Goal: Find specific page/section

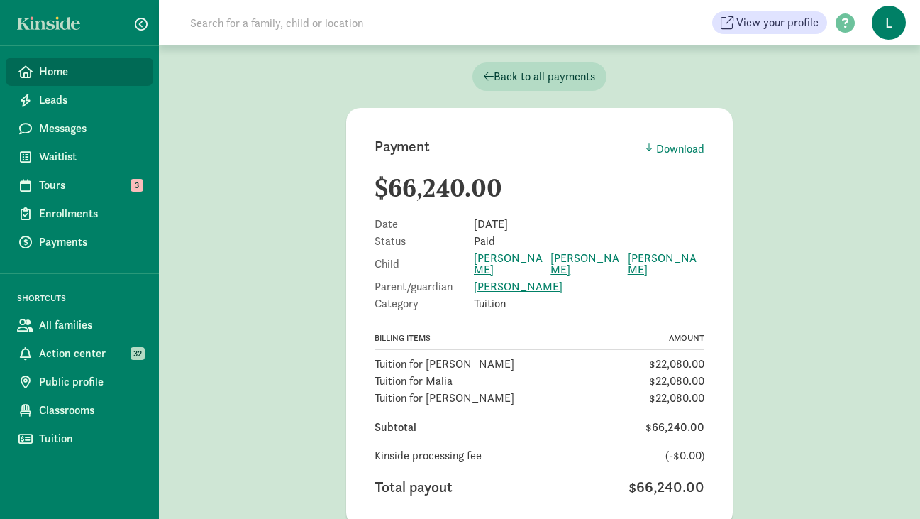
click at [66, 74] on span "Home" at bounding box center [90, 71] width 103 height 17
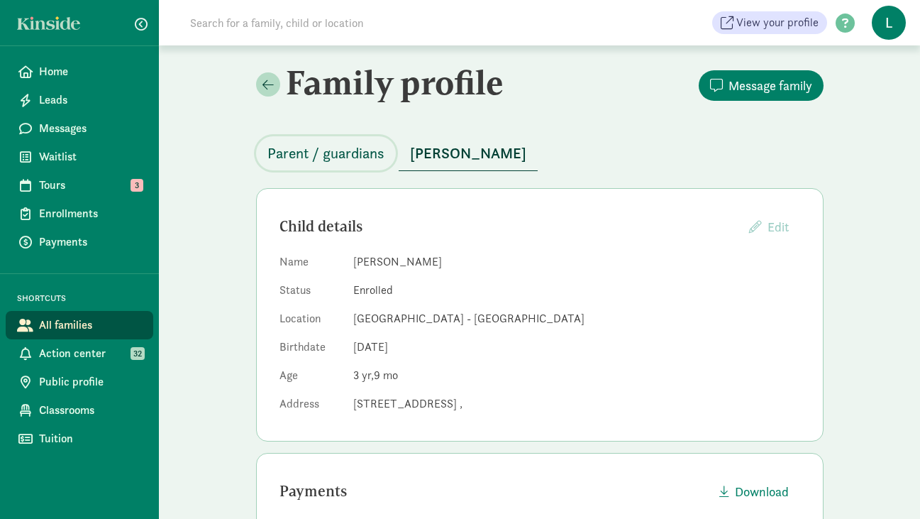
click at [360, 156] on span "Parent / guardians" at bounding box center [326, 153] width 117 height 23
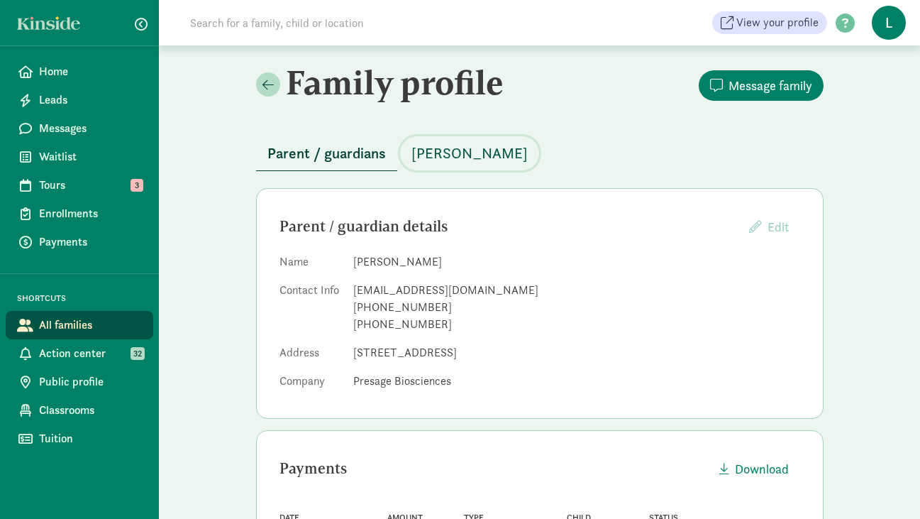
click at [471, 148] on span "Walker Grenley" at bounding box center [470, 153] width 116 height 23
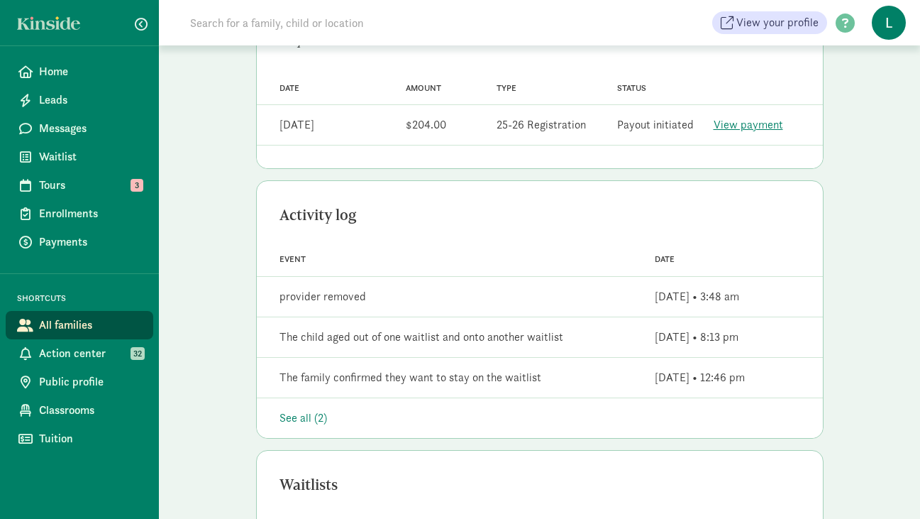
scroll to position [453, 0]
